Goal: Task Accomplishment & Management: Use online tool/utility

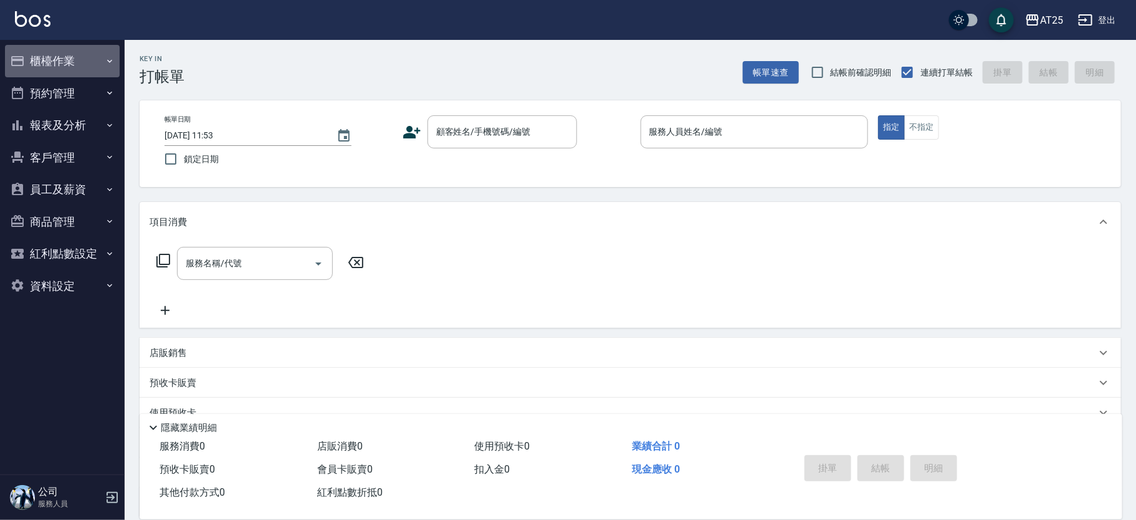
click at [106, 63] on icon "button" at bounding box center [110, 61] width 10 height 10
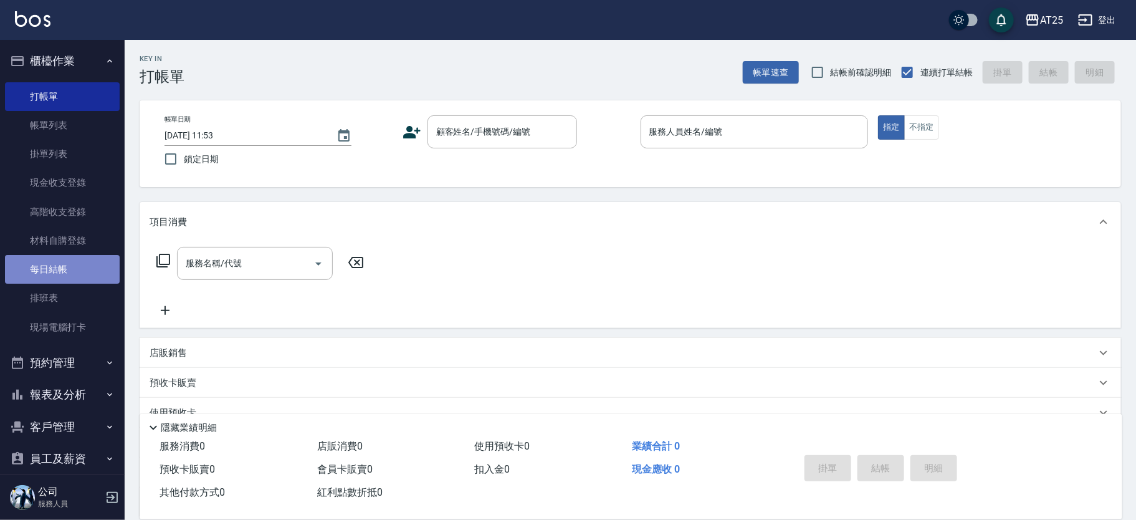
click at [86, 264] on link "每日結帳" at bounding box center [62, 269] width 115 height 29
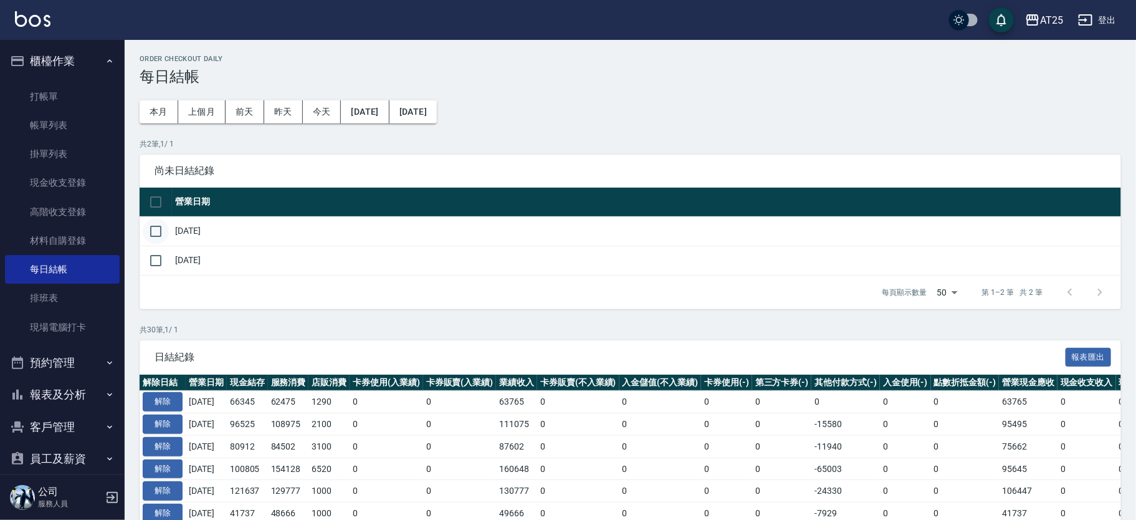
click at [161, 236] on input "checkbox" at bounding box center [156, 231] width 26 height 26
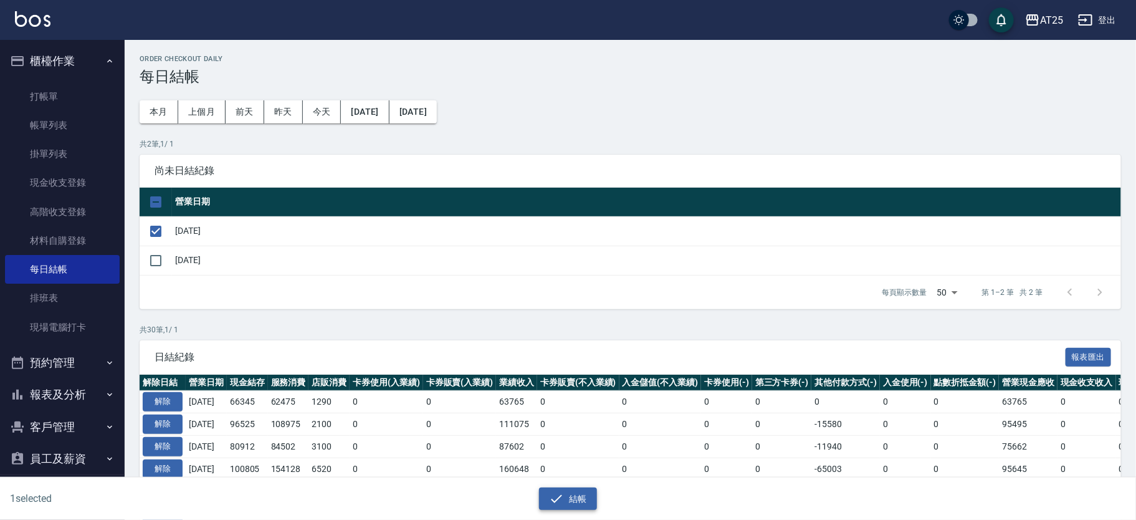
click at [582, 487] on button "結帳" at bounding box center [568, 498] width 58 height 23
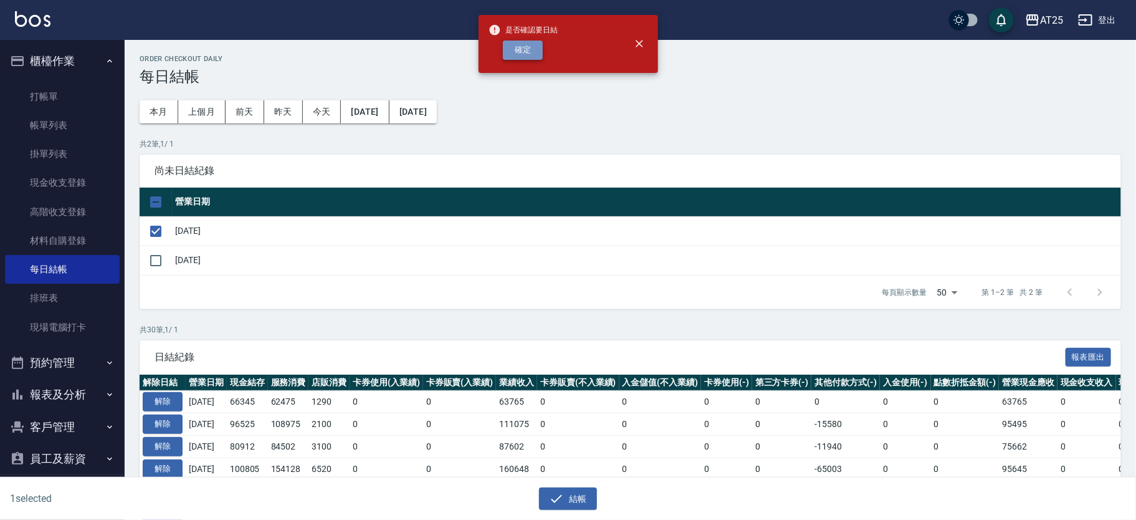
click at [525, 41] on button "確定" at bounding box center [523, 50] width 40 height 19
checkbox input "false"
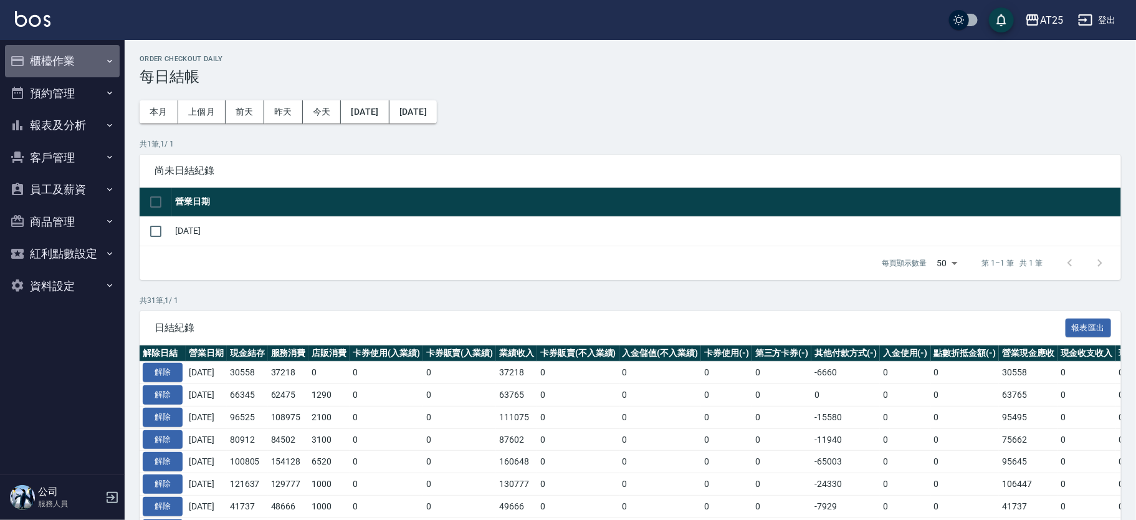
click at [72, 50] on button "櫃檯作業" at bounding box center [62, 61] width 115 height 32
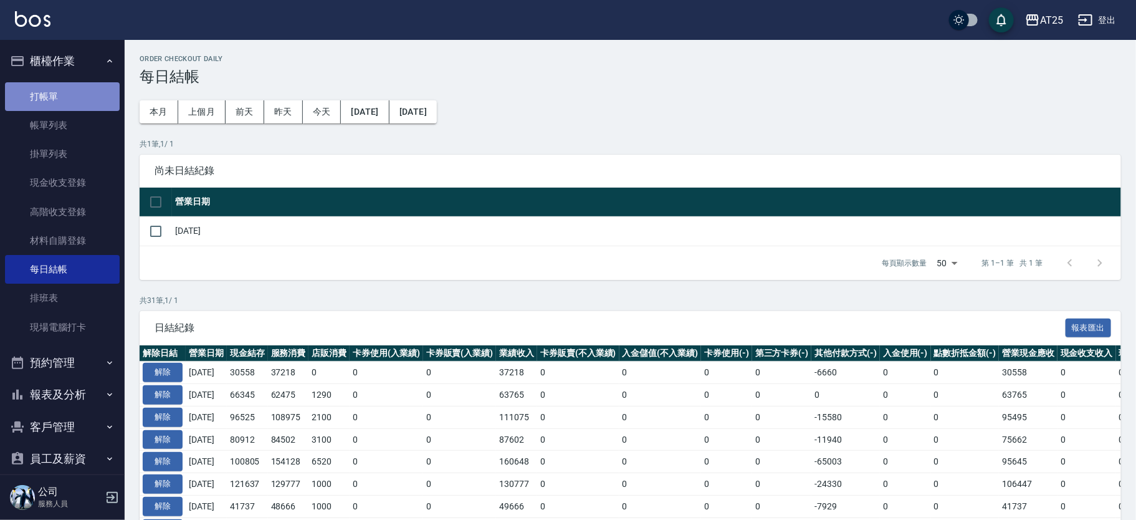
click at [82, 106] on link "打帳單" at bounding box center [62, 96] width 115 height 29
